Goal: Task Accomplishment & Management: Use online tool/utility

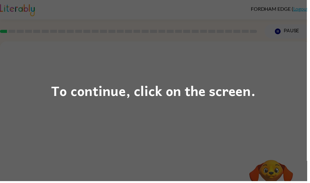
click at [66, 100] on div "To continue, click on the screen." at bounding box center [155, 92] width 206 height 22
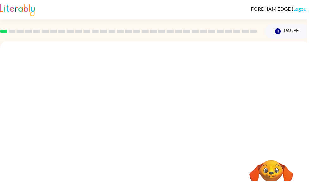
scroll to position [0, 0]
click at [76, 93] on div at bounding box center [156, 94] width 313 height 106
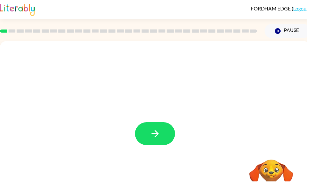
click at [159, 137] on icon "button" at bounding box center [156, 134] width 7 height 7
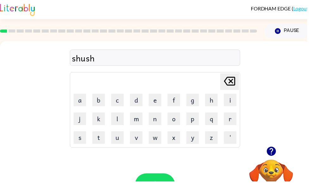
click at [275, 167] on video "Your browser must support playing .mp4 files to use Literably. Please try using…" at bounding box center [273, 182] width 63 height 63
click at [275, 152] on icon "button" at bounding box center [274, 152] width 11 height 11
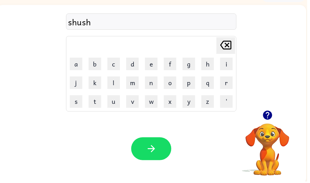
scroll to position [37, 0]
click at [157, 150] on icon "button" at bounding box center [152, 149] width 11 height 11
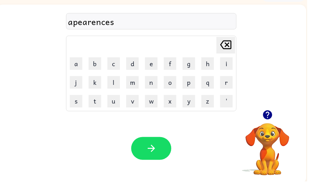
click at [75, 24] on div "apearences" at bounding box center [153, 21] width 168 height 13
click at [226, 45] on icon "[PERSON_NAME] last character input" at bounding box center [228, 45] width 15 height 15
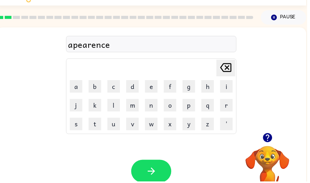
scroll to position [14, 0]
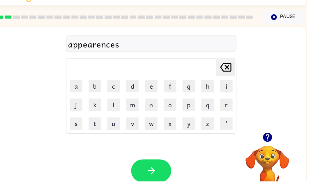
click at [155, 172] on icon "button" at bounding box center [152, 172] width 7 height 7
click at [155, 168] on icon "button" at bounding box center [152, 172] width 11 height 11
click at [156, 173] on icon "button" at bounding box center [152, 172] width 7 height 7
click at [150, 173] on icon "button" at bounding box center [152, 172] width 7 height 7
click at [151, 167] on button "button" at bounding box center [153, 172] width 40 height 23
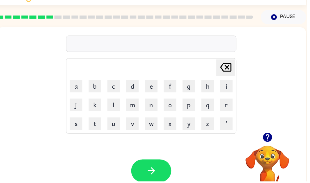
click at [94, 48] on div at bounding box center [153, 44] width 172 height 16
click at [110, 45] on div at bounding box center [153, 44] width 172 height 16
click at [153, 171] on icon "button" at bounding box center [152, 172] width 11 height 11
click at [149, 171] on icon "button" at bounding box center [152, 172] width 11 height 11
click at [275, 141] on icon "button" at bounding box center [270, 138] width 11 height 11
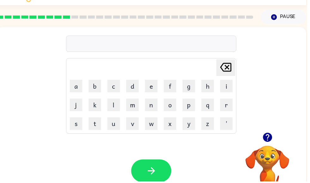
click at [269, 142] on icon "button" at bounding box center [269, 138] width 9 height 9
click at [269, 138] on icon "button" at bounding box center [269, 138] width 9 height 9
click at [267, 139] on icon "button" at bounding box center [269, 138] width 9 height 9
click at [235, 105] on button "r" at bounding box center [228, 106] width 13 height 13
click at [151, 86] on button "e" at bounding box center [152, 87] width 13 height 13
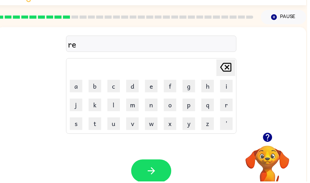
click at [112, 89] on button "c" at bounding box center [115, 87] width 13 height 13
click at [76, 86] on button "a" at bounding box center [77, 87] width 13 height 13
click at [189, 109] on button "p" at bounding box center [190, 106] width 13 height 13
click at [151, 168] on icon "button" at bounding box center [152, 172] width 11 height 11
click at [157, 171] on icon "button" at bounding box center [152, 172] width 11 height 11
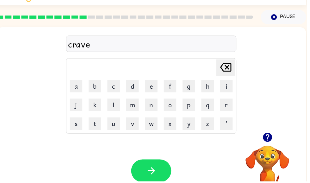
click at [155, 168] on icon "button" at bounding box center [152, 172] width 11 height 11
click at [151, 169] on icon "button" at bounding box center [152, 172] width 11 height 11
click at [158, 168] on icon "button" at bounding box center [152, 172] width 11 height 11
click at [159, 168] on button "button" at bounding box center [153, 172] width 40 height 23
click at [145, 174] on button "button" at bounding box center [153, 172] width 40 height 23
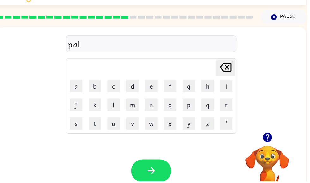
click at [156, 172] on icon "button" at bounding box center [152, 172] width 7 height 7
click at [153, 173] on icon "button" at bounding box center [152, 172] width 11 height 11
click at [271, 141] on icon "button" at bounding box center [270, 138] width 11 height 11
click at [152, 167] on icon "button" at bounding box center [152, 172] width 11 height 11
click at [161, 170] on button "button" at bounding box center [153, 172] width 40 height 23
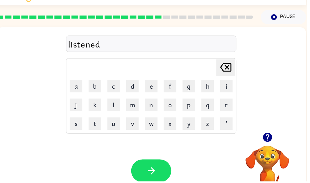
click at [162, 173] on button "button" at bounding box center [153, 172] width 40 height 23
click at [161, 171] on button "button" at bounding box center [153, 172] width 40 height 23
click at [161, 170] on button "button" at bounding box center [153, 172] width 40 height 23
click at [171, 175] on button "button" at bounding box center [153, 172] width 40 height 23
click at [268, 143] on icon "button" at bounding box center [269, 138] width 9 height 9
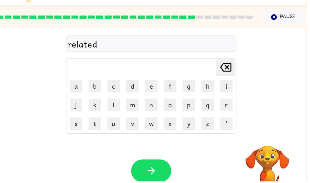
click at [154, 168] on icon "button" at bounding box center [152, 172] width 11 height 11
click at [150, 170] on icon "button" at bounding box center [152, 172] width 11 height 11
click at [261, 131] on div "[PERSON_NAME] last character input a b c d e f g h i j k l m n o p q r s t u v …" at bounding box center [152, 81] width 313 height 106
click at [270, 146] on button "button" at bounding box center [270, 139] width 16 height 16
click at [267, 139] on video "Your browser must support playing .mp4 files to use Literably. Please try using…" at bounding box center [270, 168] width 63 height 63
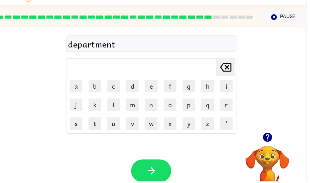
click at [154, 167] on button "button" at bounding box center [153, 172] width 40 height 23
click at [146, 170] on button "button" at bounding box center [153, 172] width 40 height 23
click at [153, 172] on icon "button" at bounding box center [152, 172] width 11 height 11
click at [153, 170] on icon "button" at bounding box center [152, 172] width 7 height 7
click at [148, 171] on icon "button" at bounding box center [152, 172] width 11 height 11
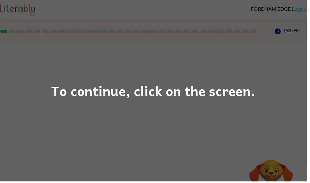
click at [63, 131] on div "To continue, click on the screen." at bounding box center [155, 91] width 310 height 183
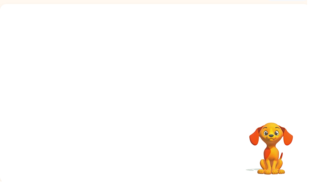
scroll to position [38, 0]
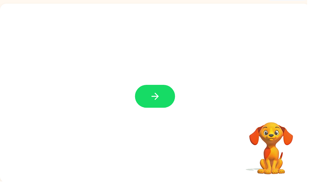
click at [145, 97] on button "button" at bounding box center [156, 97] width 40 height 23
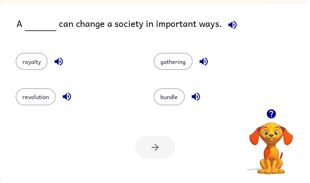
click at [28, 97] on button "revolution" at bounding box center [36, 97] width 40 height 17
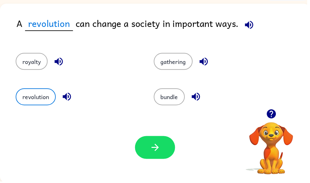
click at [153, 147] on icon "button" at bounding box center [156, 148] width 11 height 11
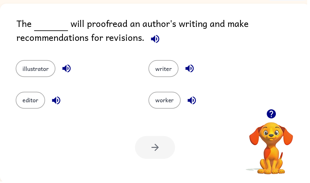
click at [31, 98] on button "editor" at bounding box center [31, 101] width 30 height 17
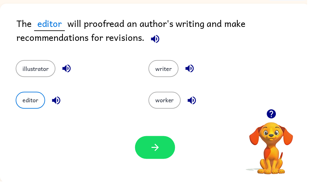
click at [147, 149] on button "button" at bounding box center [156, 148] width 40 height 23
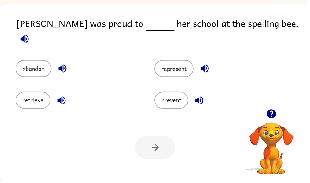
click at [185, 63] on button "represent" at bounding box center [176, 69] width 40 height 17
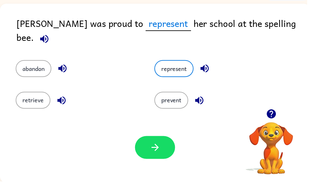
click at [158, 154] on icon "button" at bounding box center [156, 148] width 11 height 11
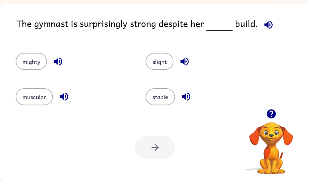
click at [159, 65] on button "slight" at bounding box center [161, 61] width 28 height 17
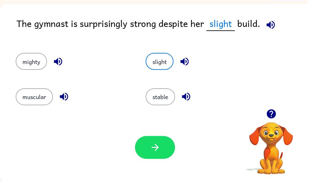
click at [149, 150] on button "button" at bounding box center [156, 148] width 40 height 23
